Goal: Information Seeking & Learning: Learn about a topic

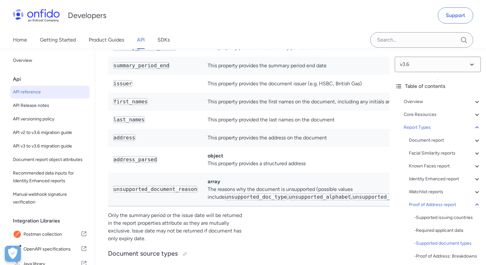
scroll to position [48551, 0]
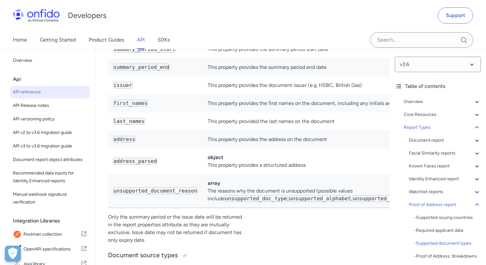
drag, startPoint x: 168, startPoint y: 113, endPoint x: 193, endPoint y: 113, distance: 25.4
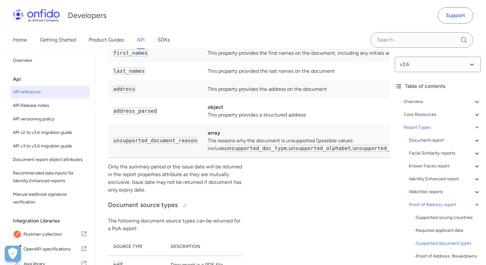
scroll to position [48615, 0]
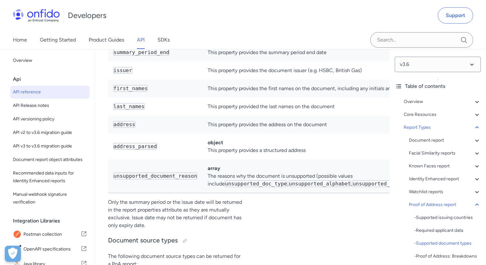
scroll to position [48586, 0]
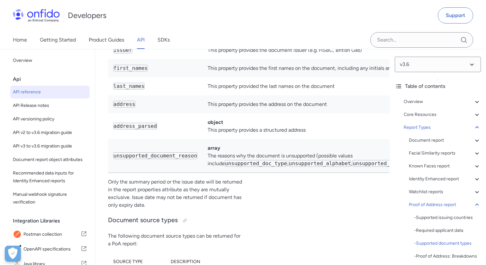
drag, startPoint x: 161, startPoint y: 78, endPoint x: 190, endPoint y: 178, distance: 103.8
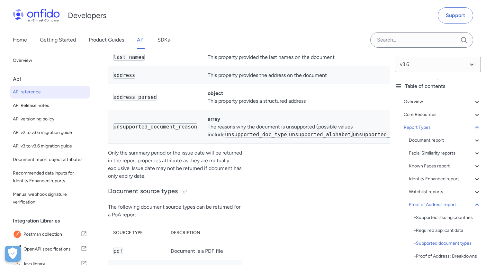
scroll to position [48620, 0]
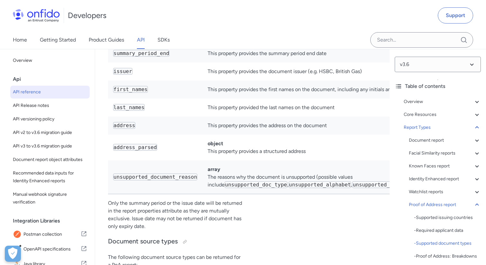
scroll to position [48560, 0]
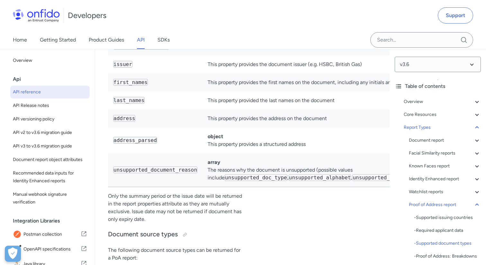
scroll to position [48559, 0]
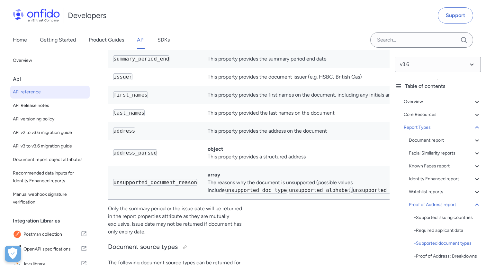
drag, startPoint x: 169, startPoint y: 72, endPoint x: 218, endPoint y: 72, distance: 48.9
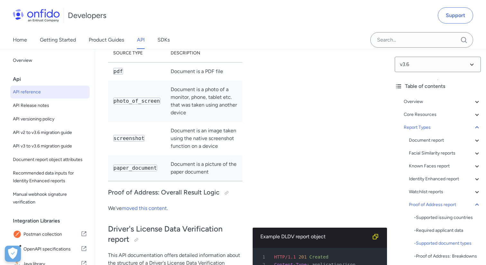
scroll to position [48761, 0]
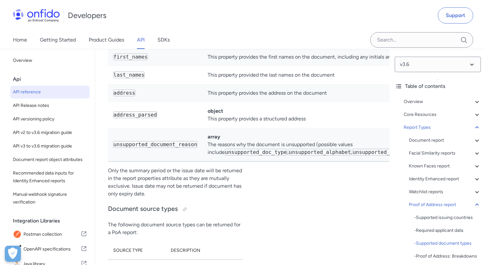
scroll to position [48590, 0]
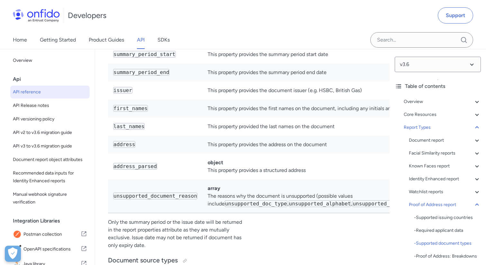
scroll to position [48543, 0]
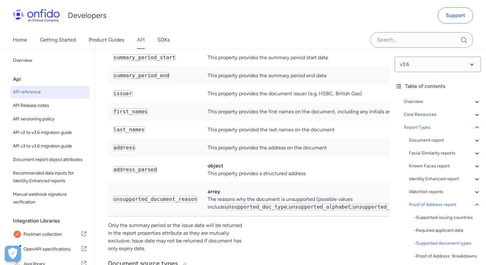
drag, startPoint x: 273, startPoint y: 92, endPoint x: 314, endPoint y: 92, distance: 40.8
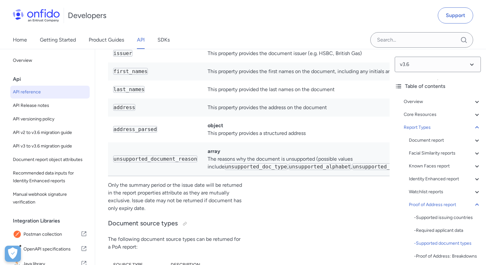
scroll to position [48584, 0]
drag, startPoint x: 280, startPoint y: 124, endPoint x: 344, endPoint y: 125, distance: 64.7
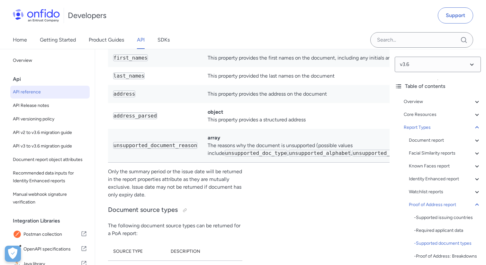
scroll to position [48599, 0]
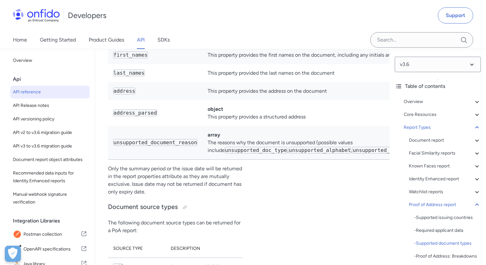
drag, startPoint x: 329, startPoint y: 151, endPoint x: 338, endPoint y: 159, distance: 12.3
drag, startPoint x: 332, startPoint y: 150, endPoint x: 338, endPoint y: 160, distance: 11.6
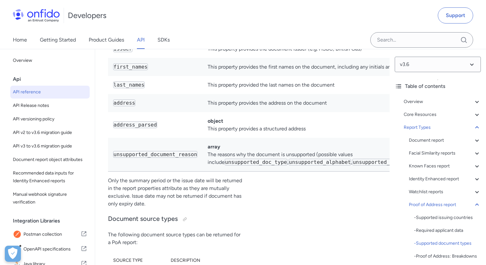
scroll to position [48588, 0]
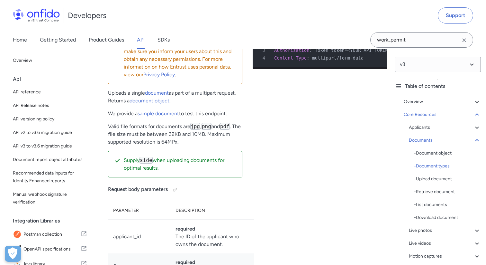
scroll to position [9186, 0]
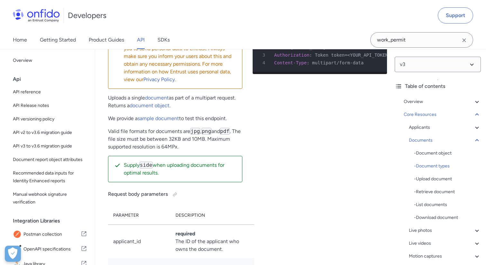
drag, startPoint x: 110, startPoint y: 65, endPoint x: 135, endPoint y: 65, distance: 25.1
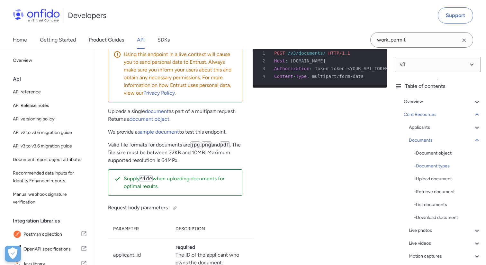
scroll to position [9201, 0]
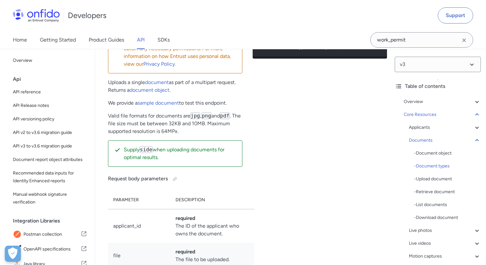
drag, startPoint x: 114, startPoint y: 105, endPoint x: 173, endPoint y: 138, distance: 67.1
